Goal: Task Accomplishment & Management: Manage account settings

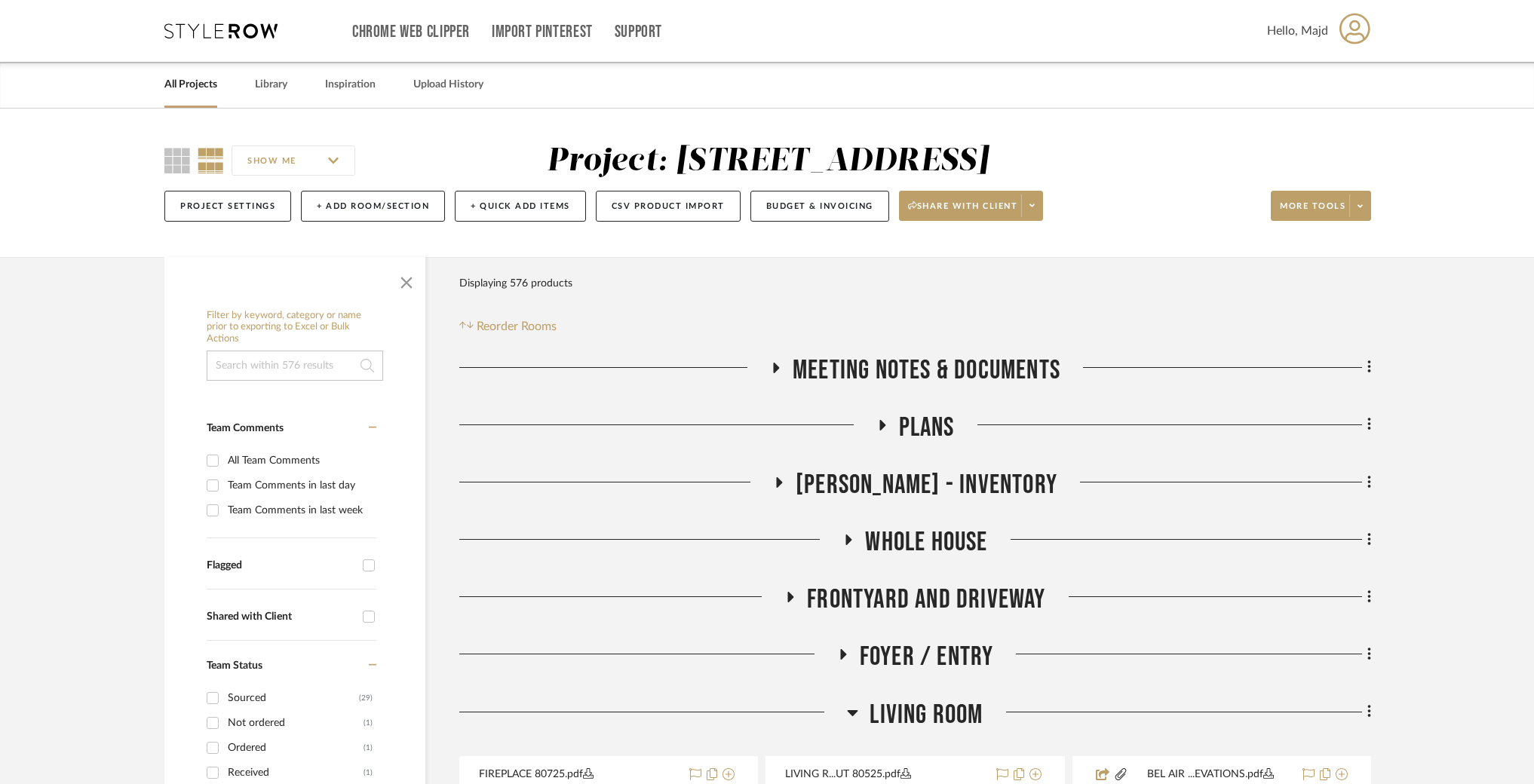
scroll to position [404, 0]
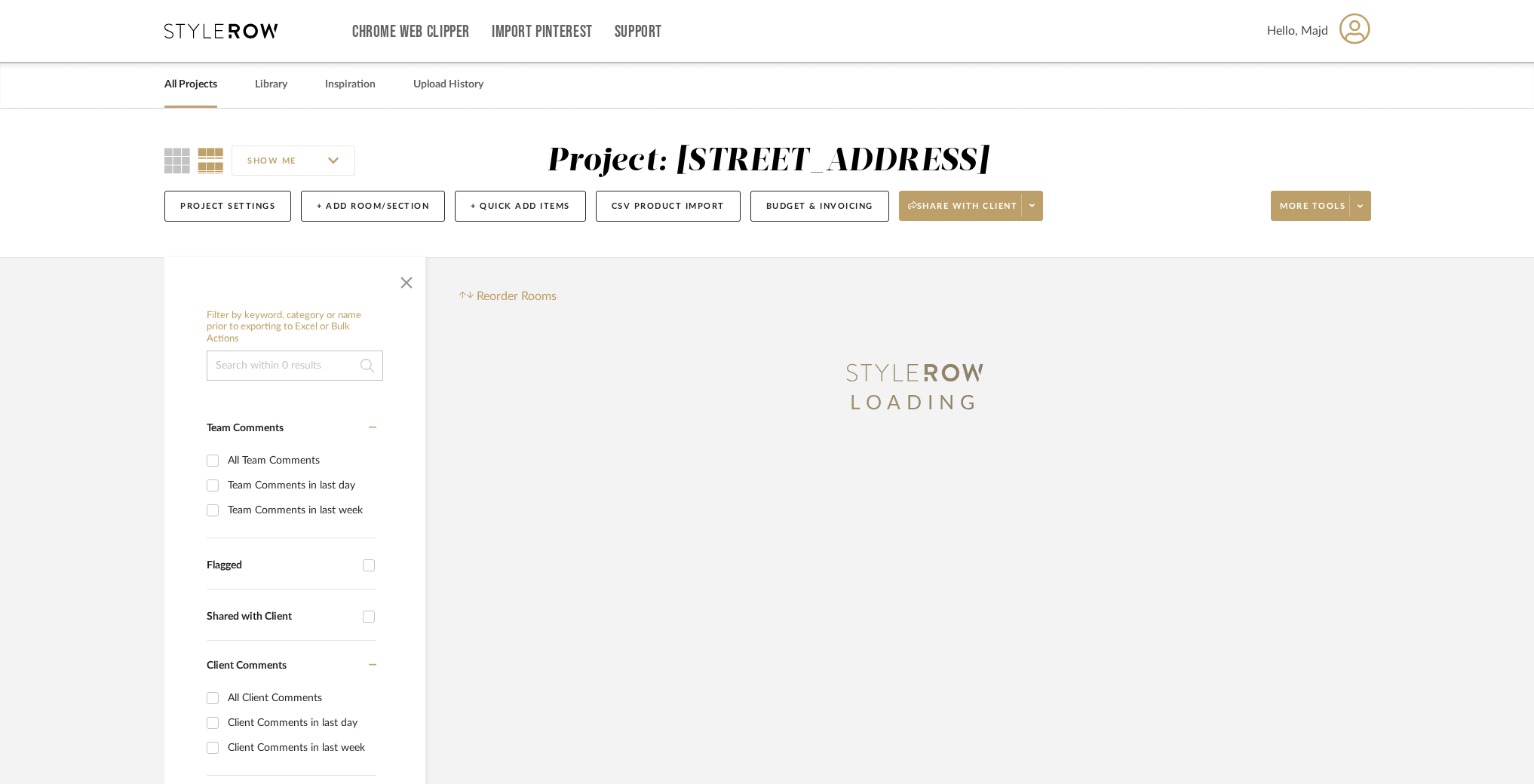
click at [1283, 31] on span "Hello, Majd" at bounding box center [1298, 31] width 61 height 18
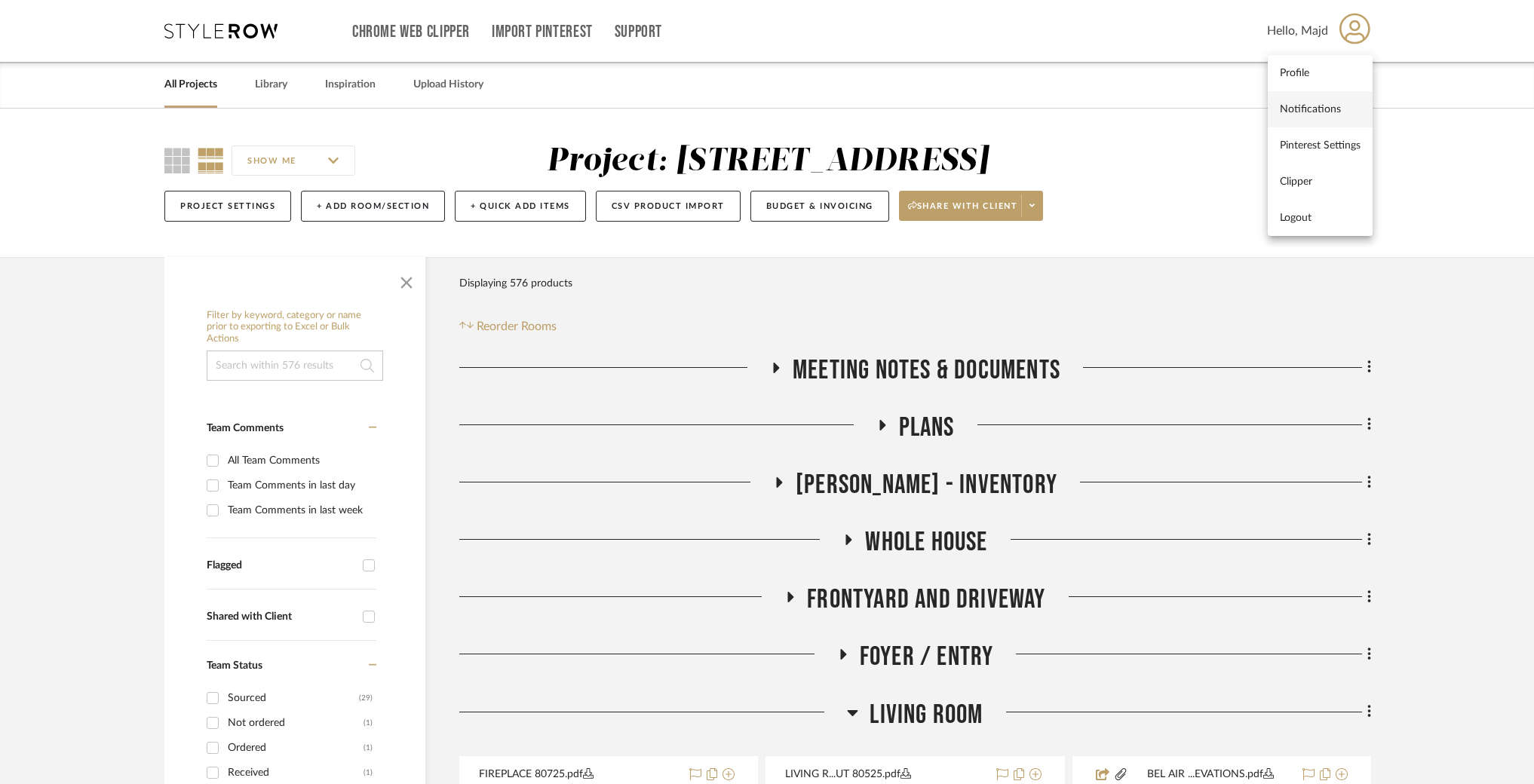
click at [1317, 101] on link "Notifications" at bounding box center [1320, 109] width 105 height 36
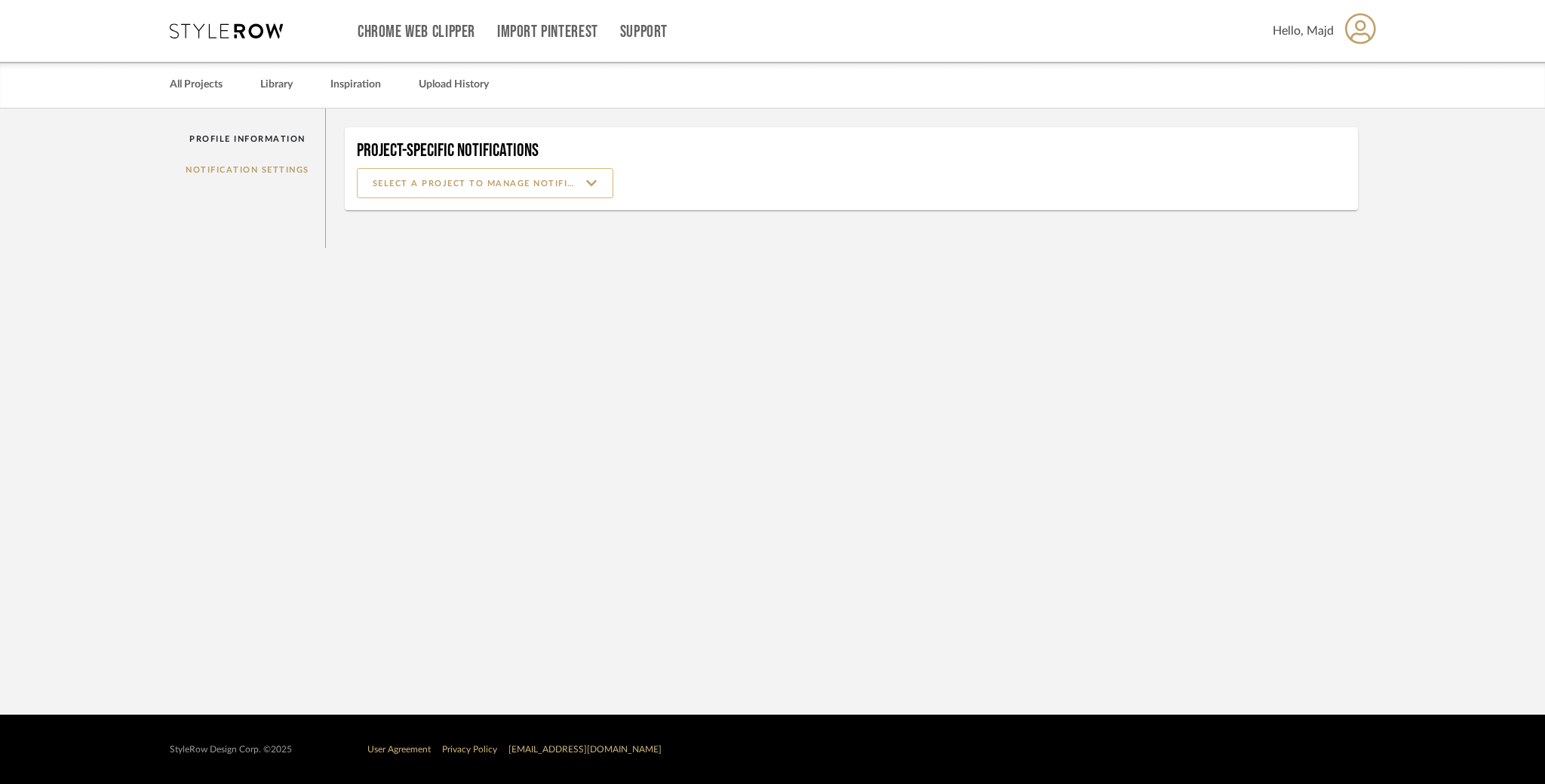
click at [552, 176] on input at bounding box center [485, 183] width 256 height 31
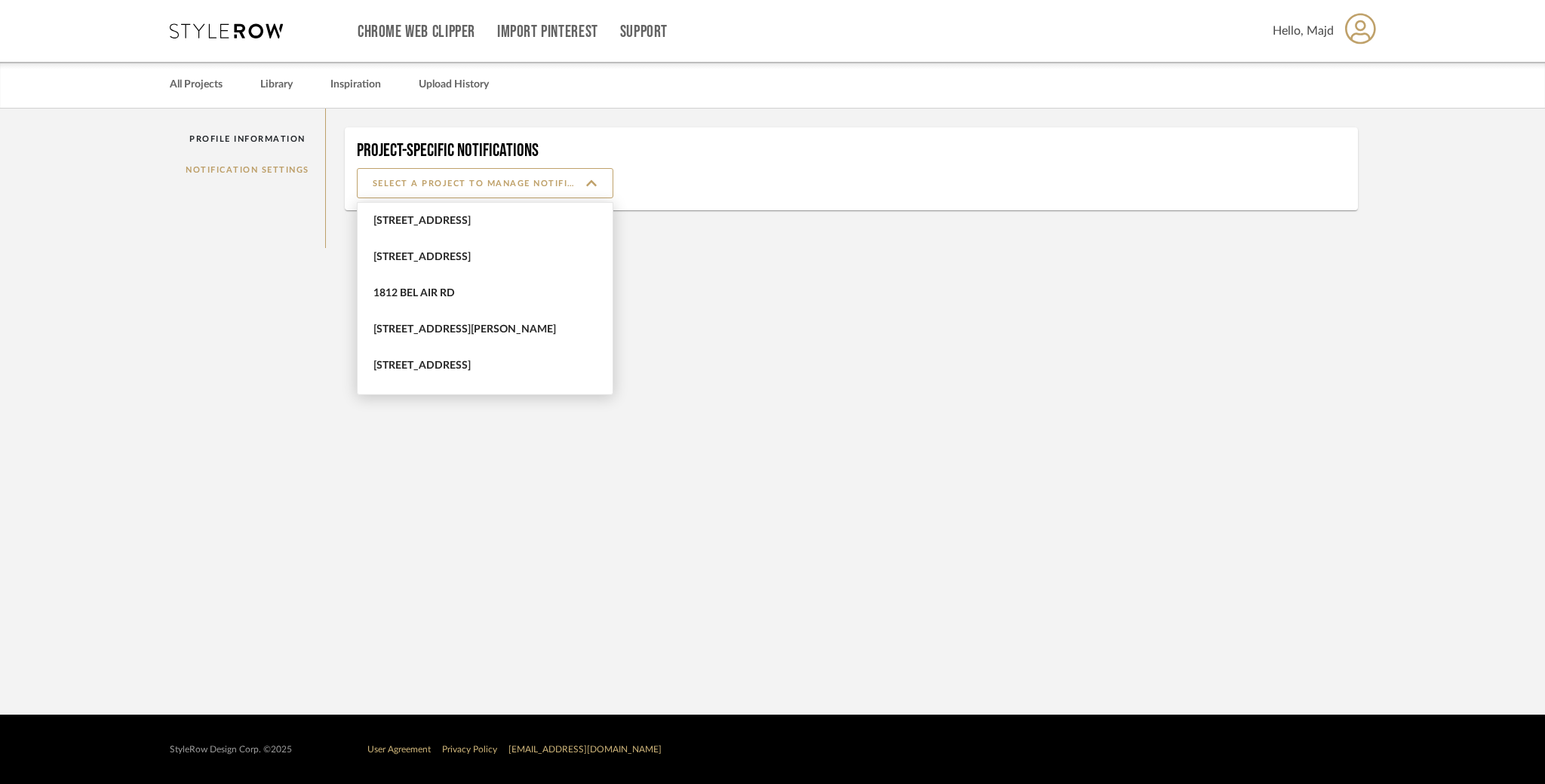
click at [281, 222] on div "Profile Information Notification Settings" at bounding box center [248, 178] width 156 height 139
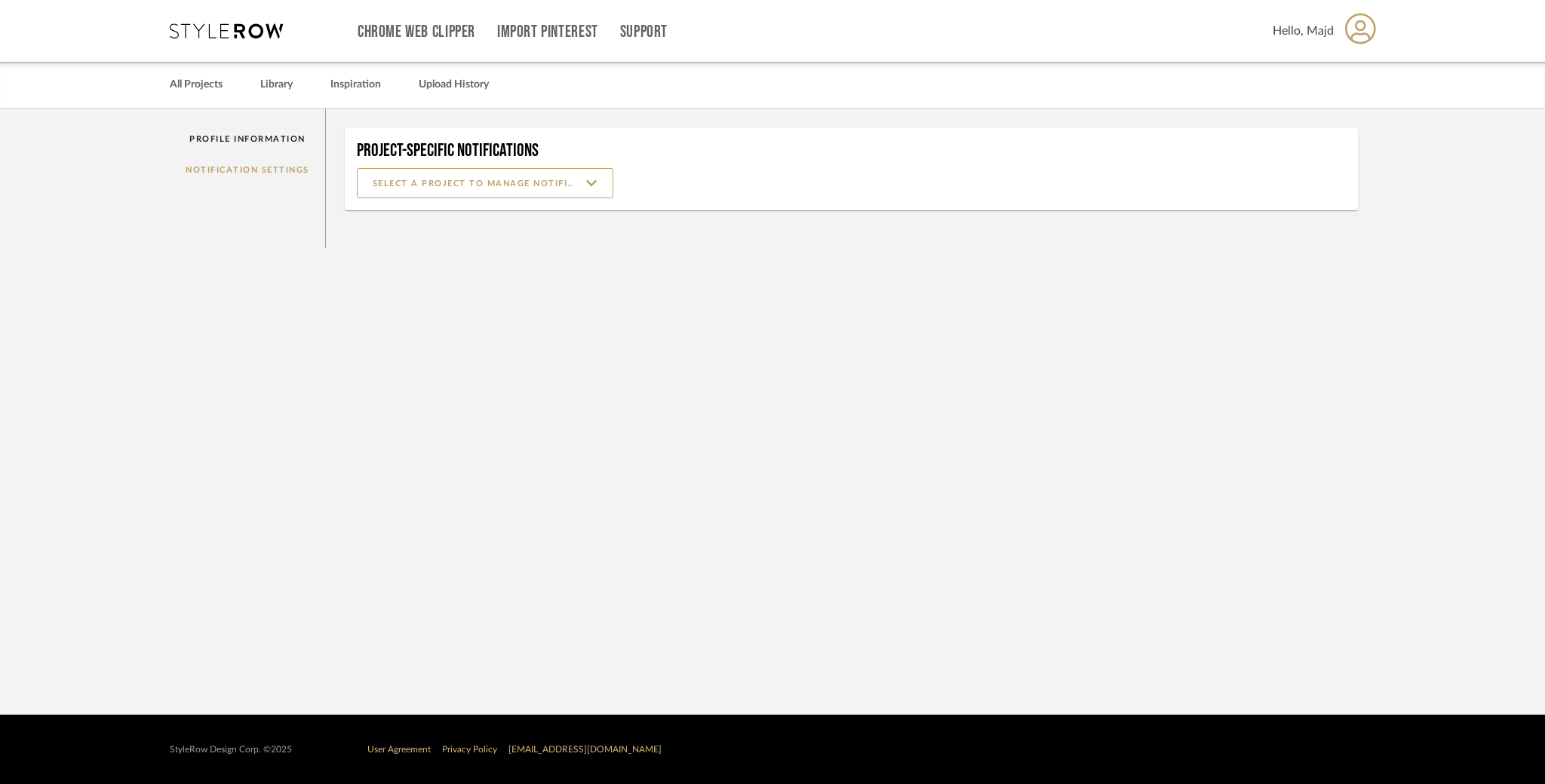
click at [268, 174] on div "Profile Information Notification Settings" at bounding box center [248, 178] width 156 height 139
click at [268, 157] on div "Profile Information Notification Settings" at bounding box center [248, 178] width 156 height 139
click at [290, 169] on div "Profile Information Notification Settings" at bounding box center [248, 178] width 156 height 139
click at [283, 134] on link "Profile Information" at bounding box center [247, 139] width 156 height 31
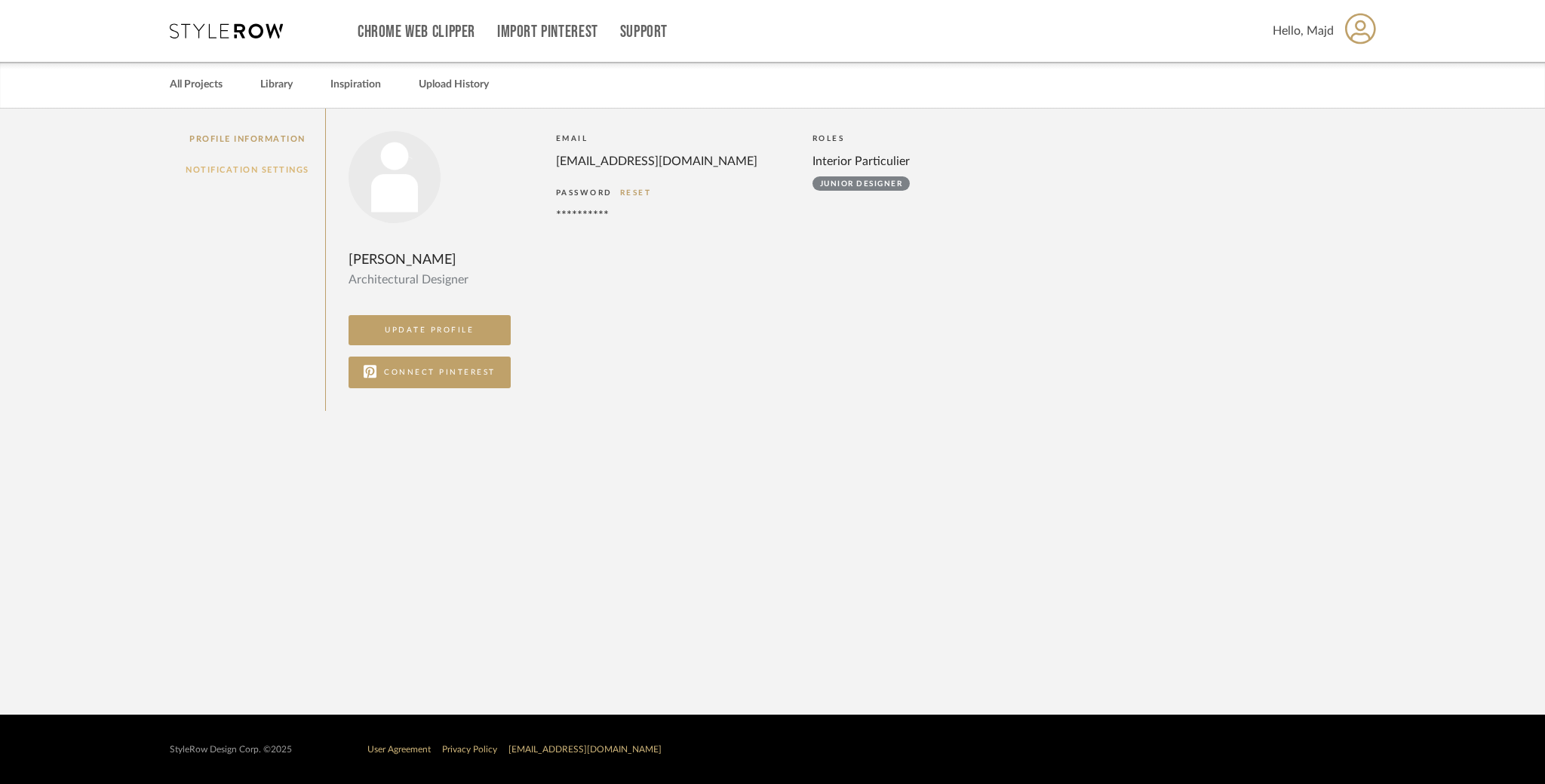
click at [285, 161] on link "Notification Settings" at bounding box center [247, 170] width 156 height 31
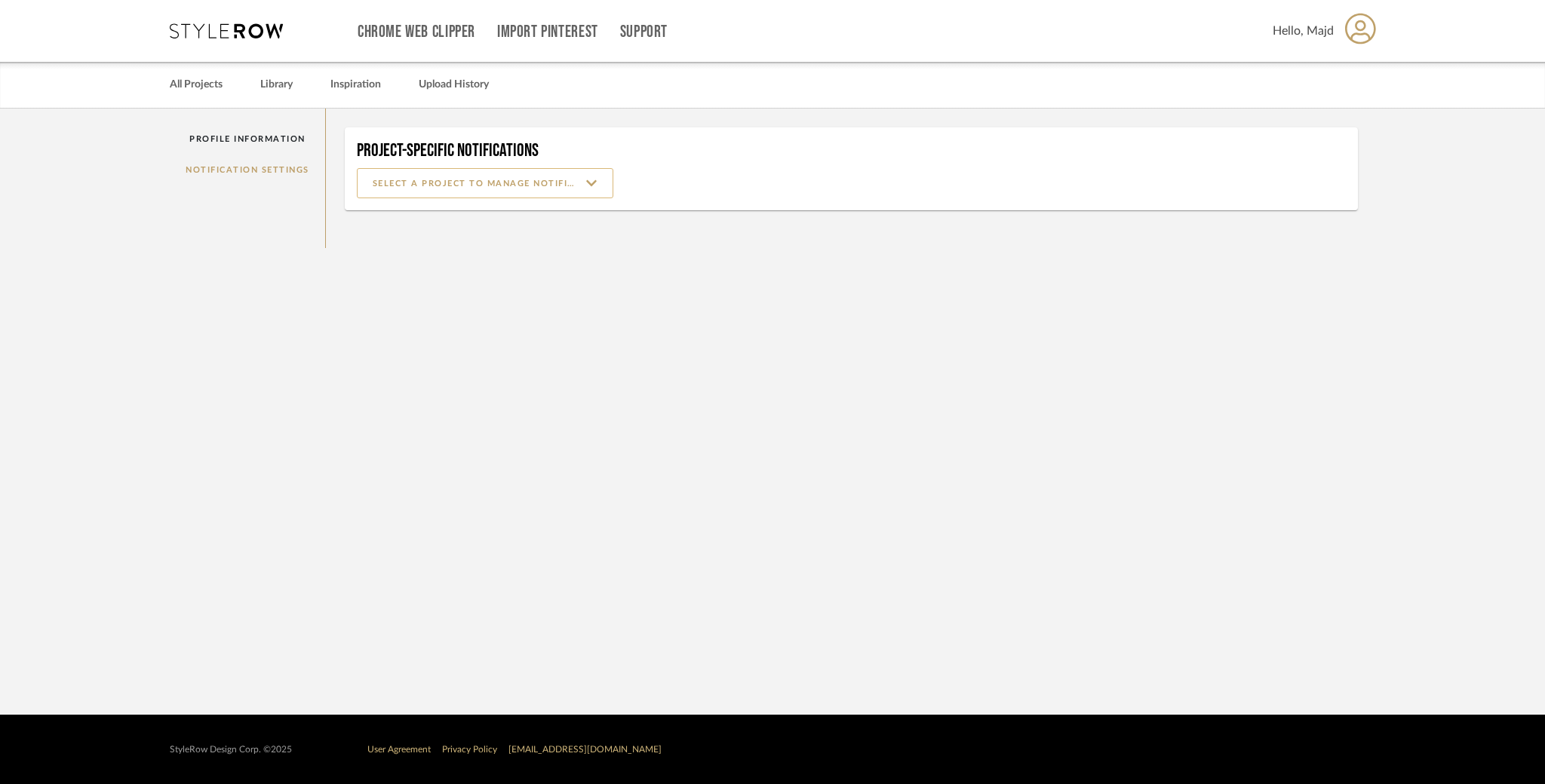
click at [454, 181] on input at bounding box center [485, 183] width 256 height 31
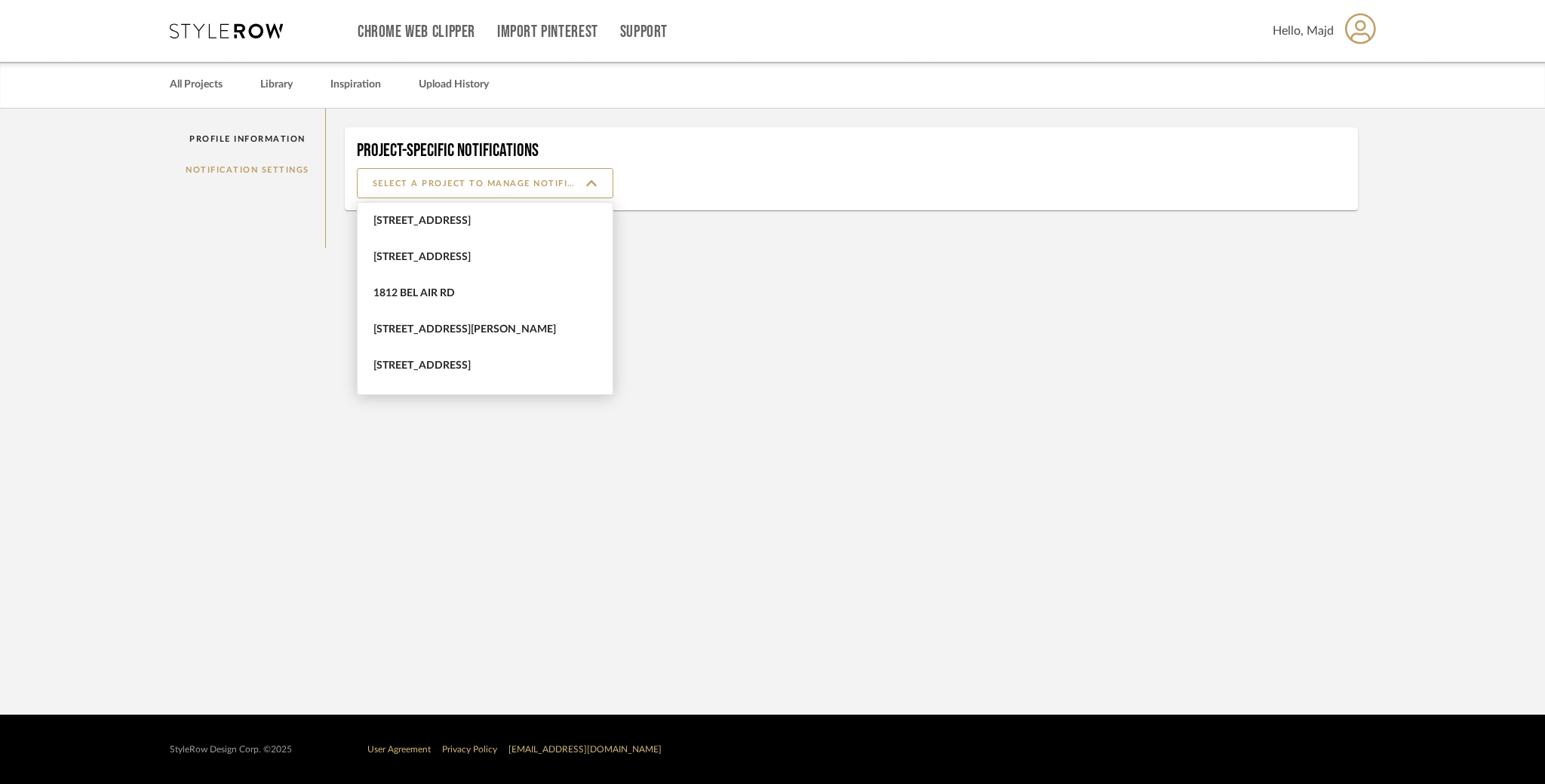
click at [458, 289] on span "1812 Bel Air Rd" at bounding box center [487, 294] width 227 height 13
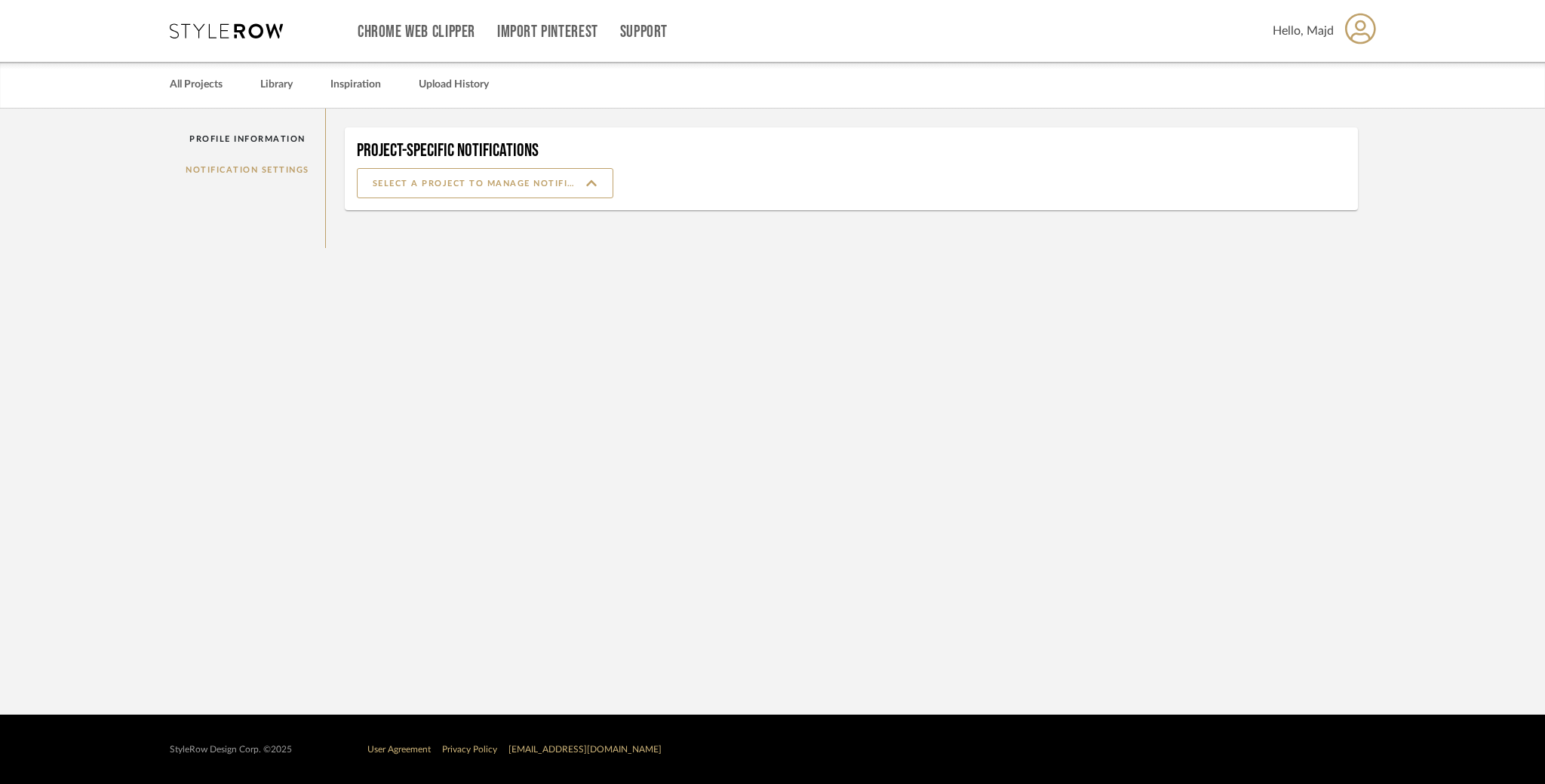
type input "1812 Bel Air Rd"
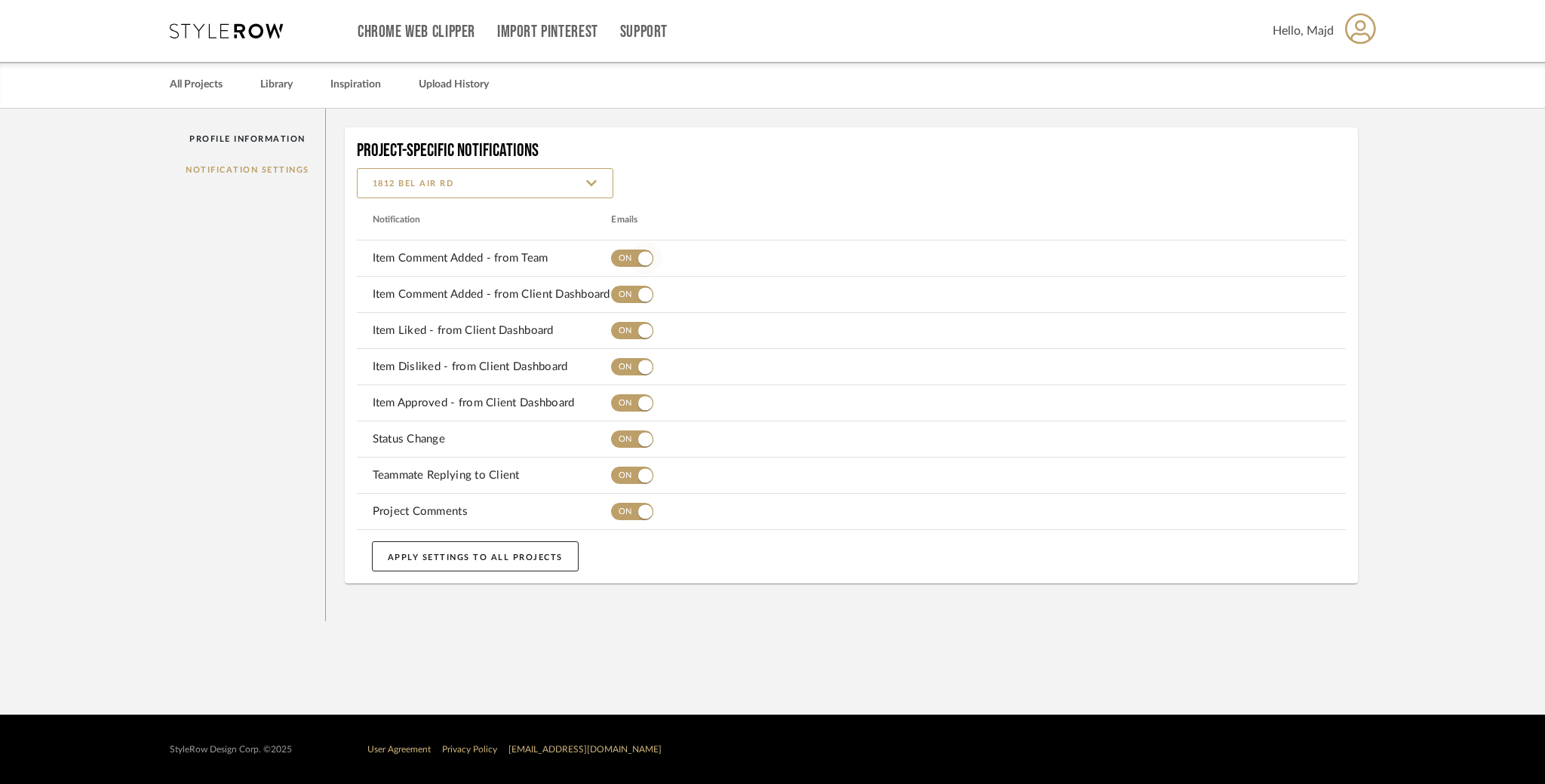
click at [641, 261] on span "button" at bounding box center [646, 258] width 14 height 14
click at [644, 293] on span "button" at bounding box center [646, 295] width 14 height 14
click at [638, 334] on span "button" at bounding box center [645, 331] width 33 height 33
click at [643, 367] on span "button" at bounding box center [646, 367] width 14 height 14
click at [638, 406] on span "button" at bounding box center [645, 403] width 33 height 33
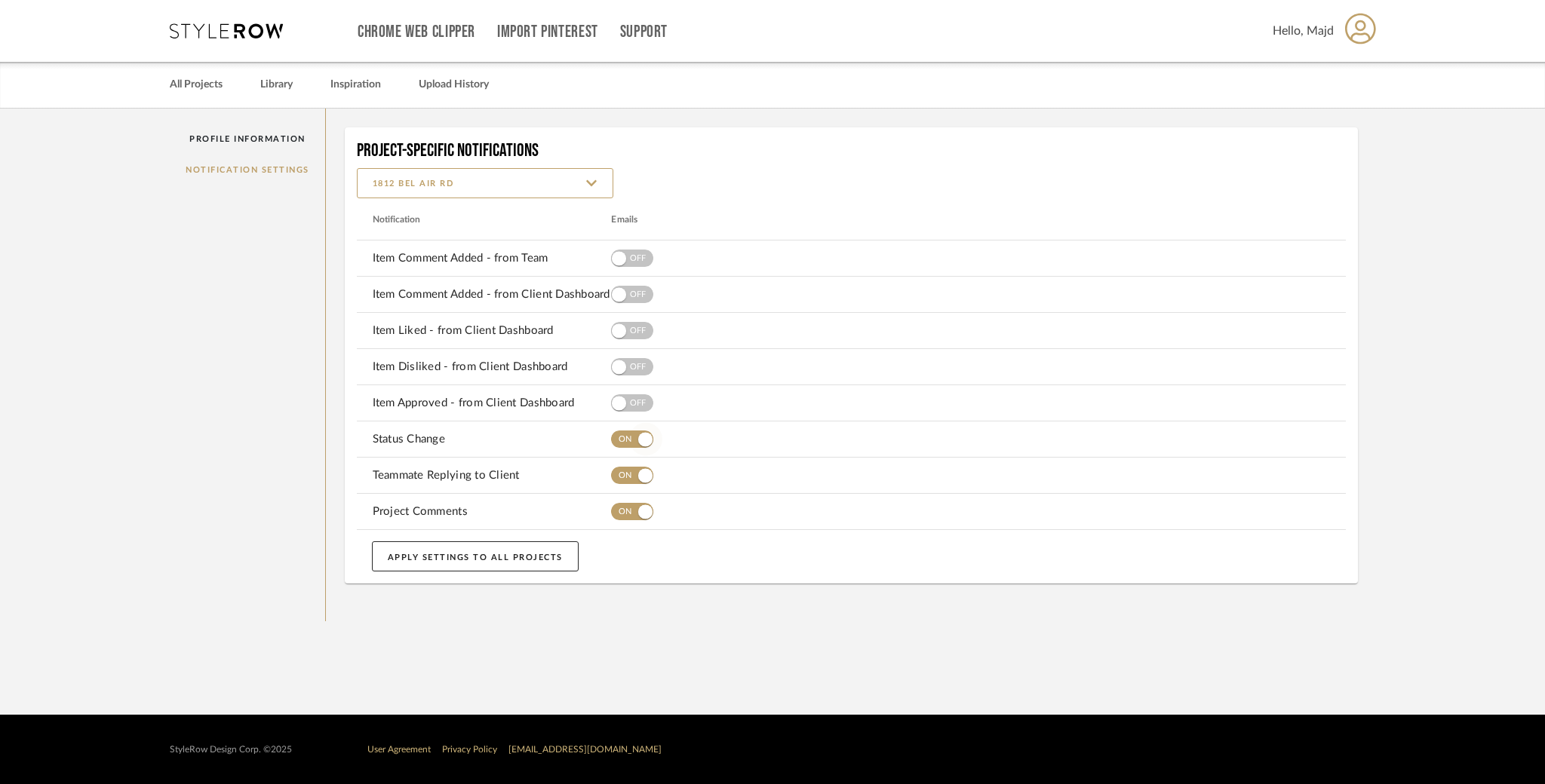
click at [640, 447] on span "button" at bounding box center [645, 440] width 33 height 33
click at [630, 472] on span "button" at bounding box center [645, 476] width 33 height 33
click at [634, 503] on span "button" at bounding box center [645, 512] width 33 height 33
